Goal: Task Accomplishment & Management: Manage account settings

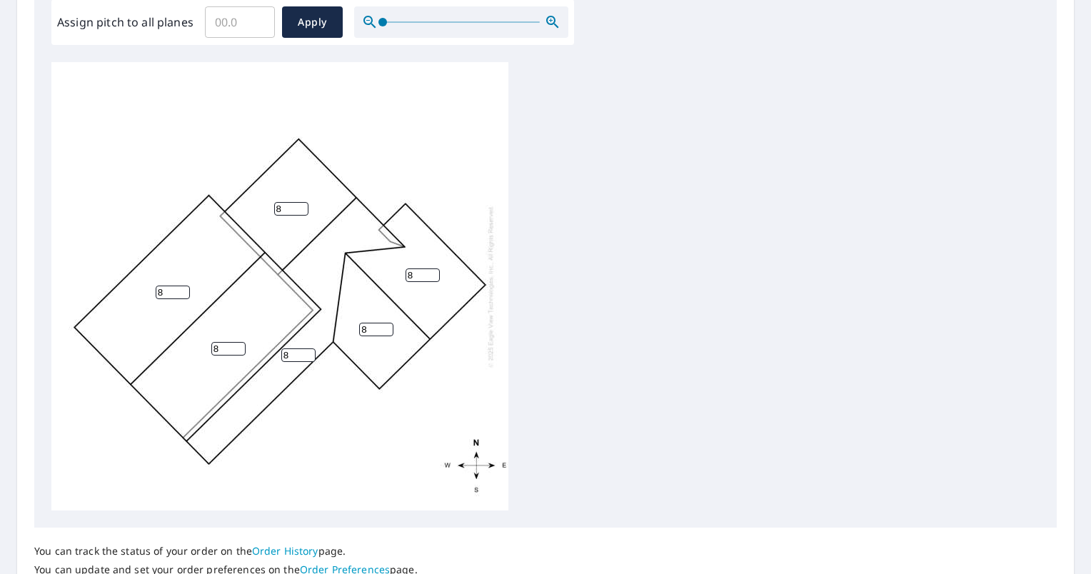
scroll to position [453, 0]
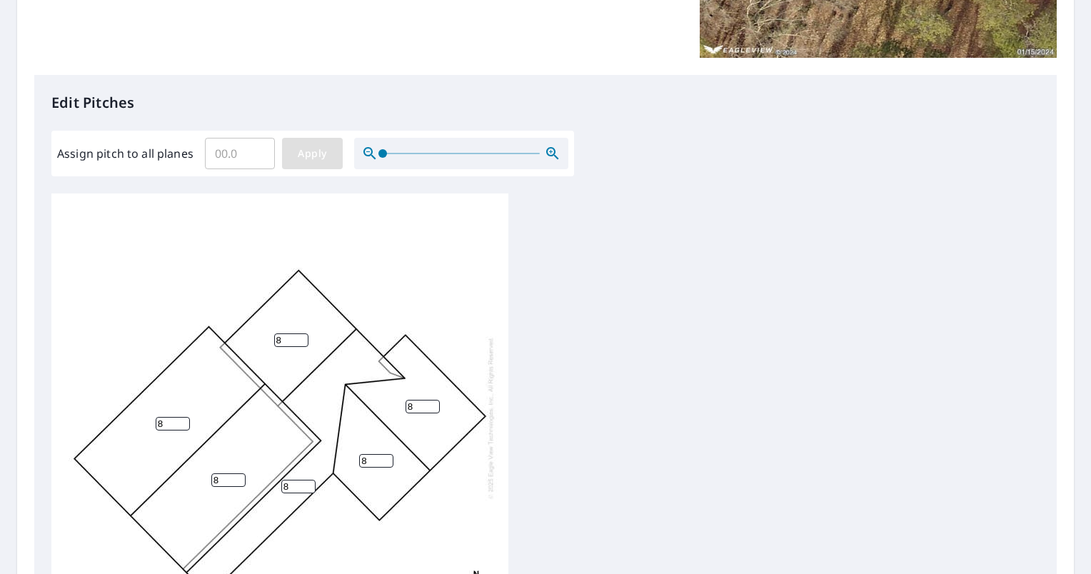
scroll to position [14, 0]
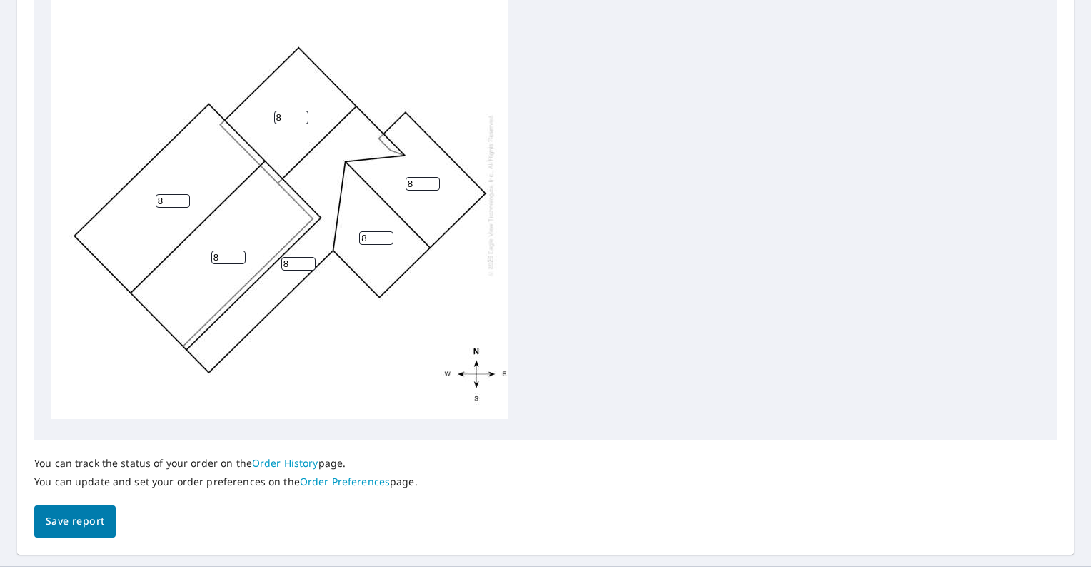
scroll to position [556, 0]
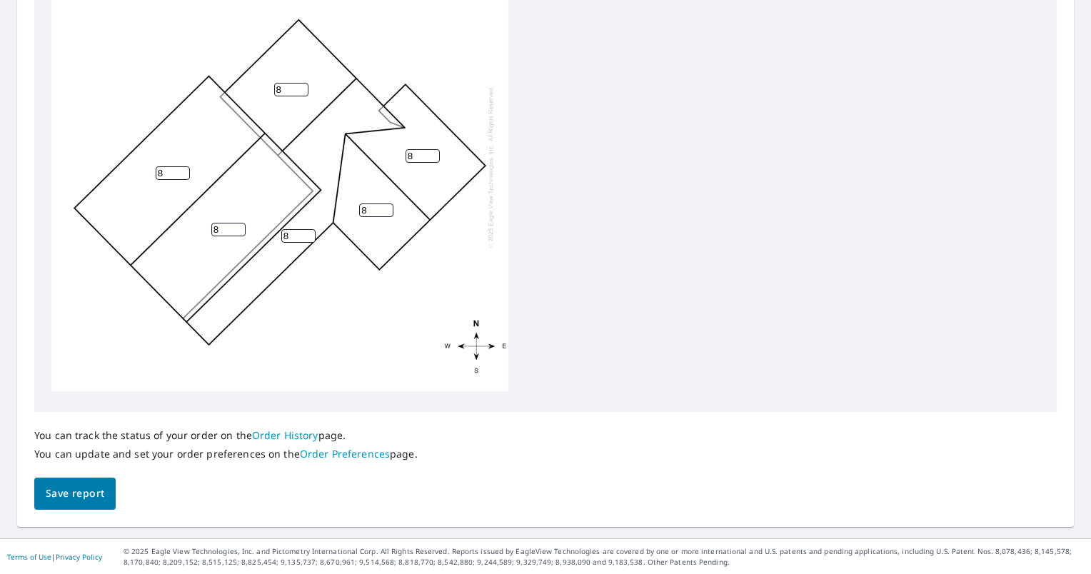
click at [100, 490] on span "Save report" at bounding box center [75, 494] width 59 height 18
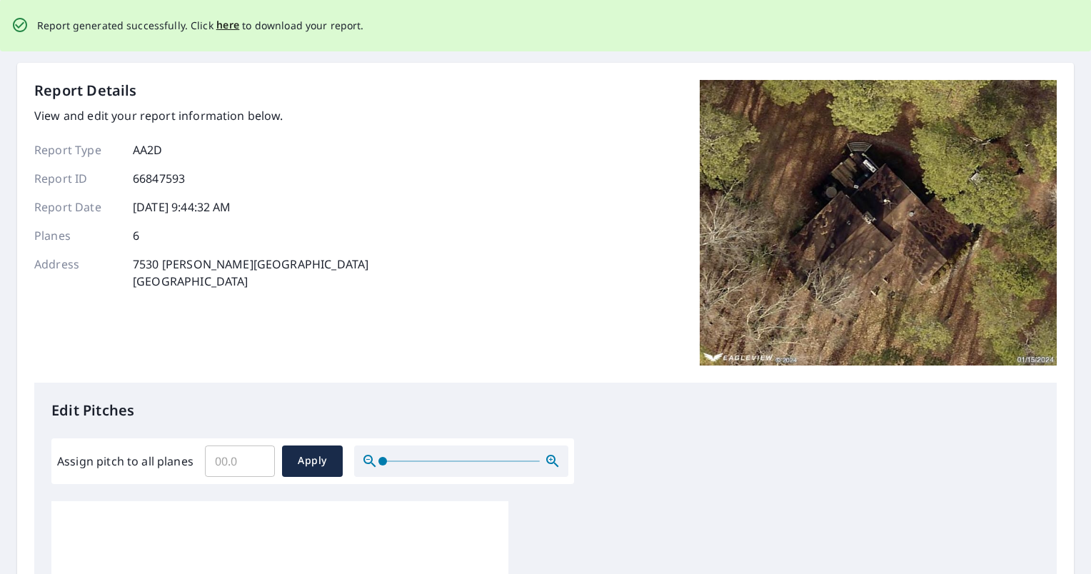
scroll to position [0, 0]
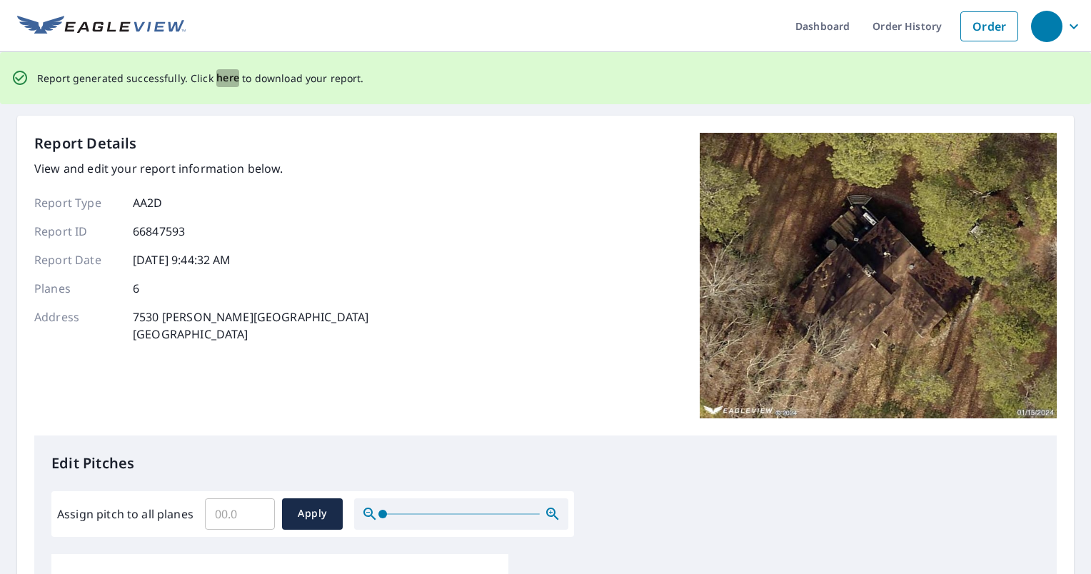
click at [223, 80] on span "here" at bounding box center [228, 78] width 24 height 18
